Goal: Find specific page/section

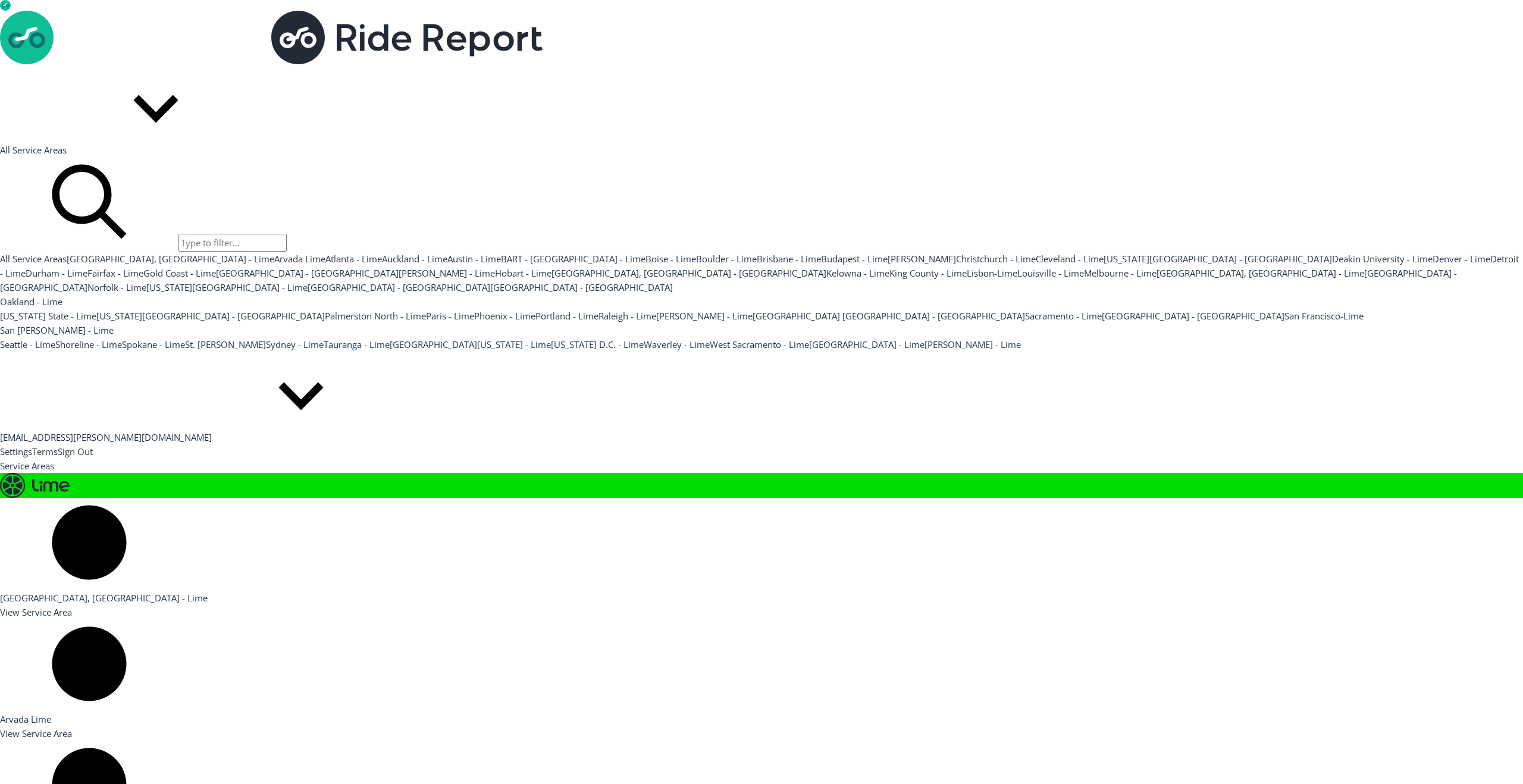
scroll to position [421, 0]
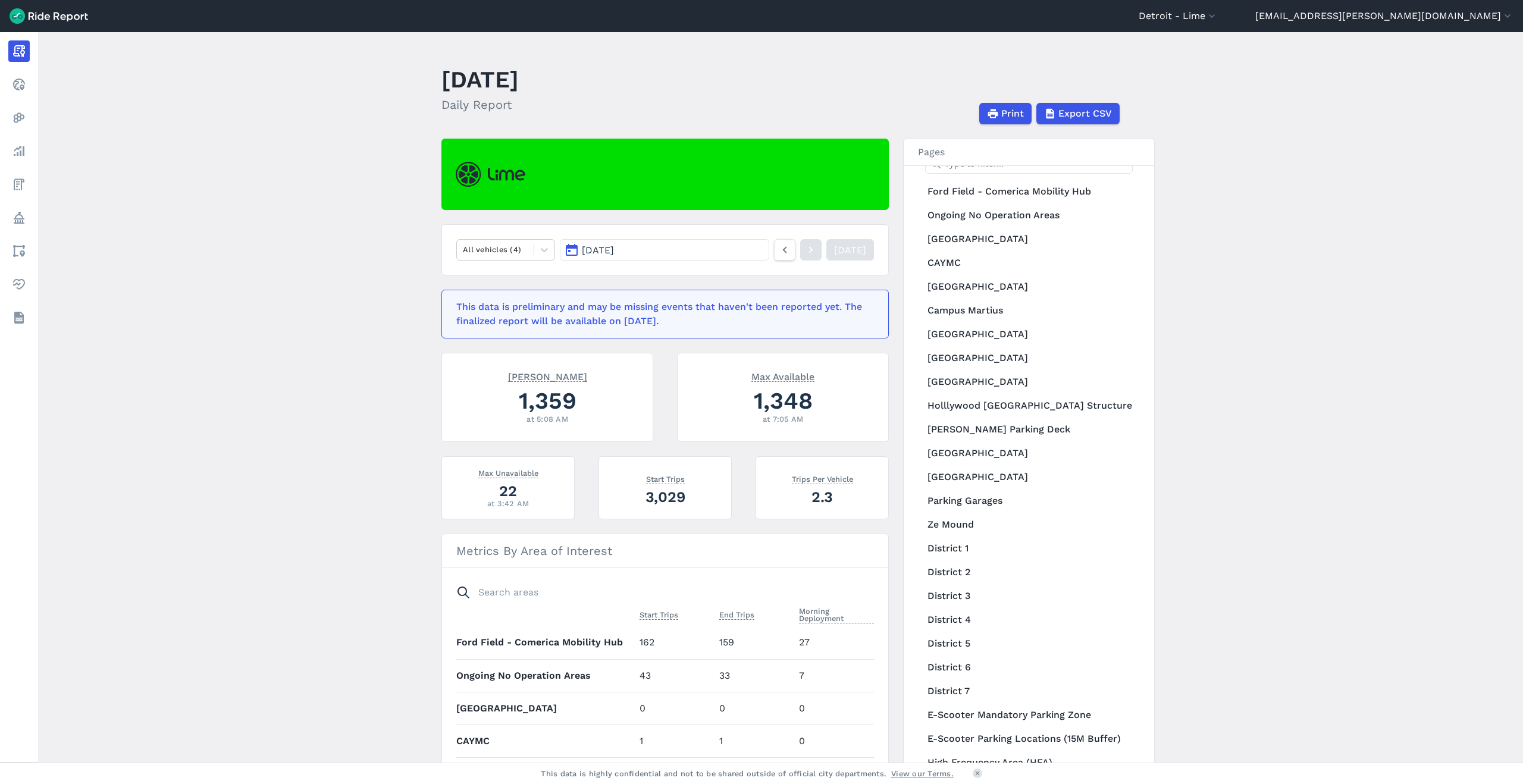
scroll to position [89, 0]
